Goal: Share content: Share content

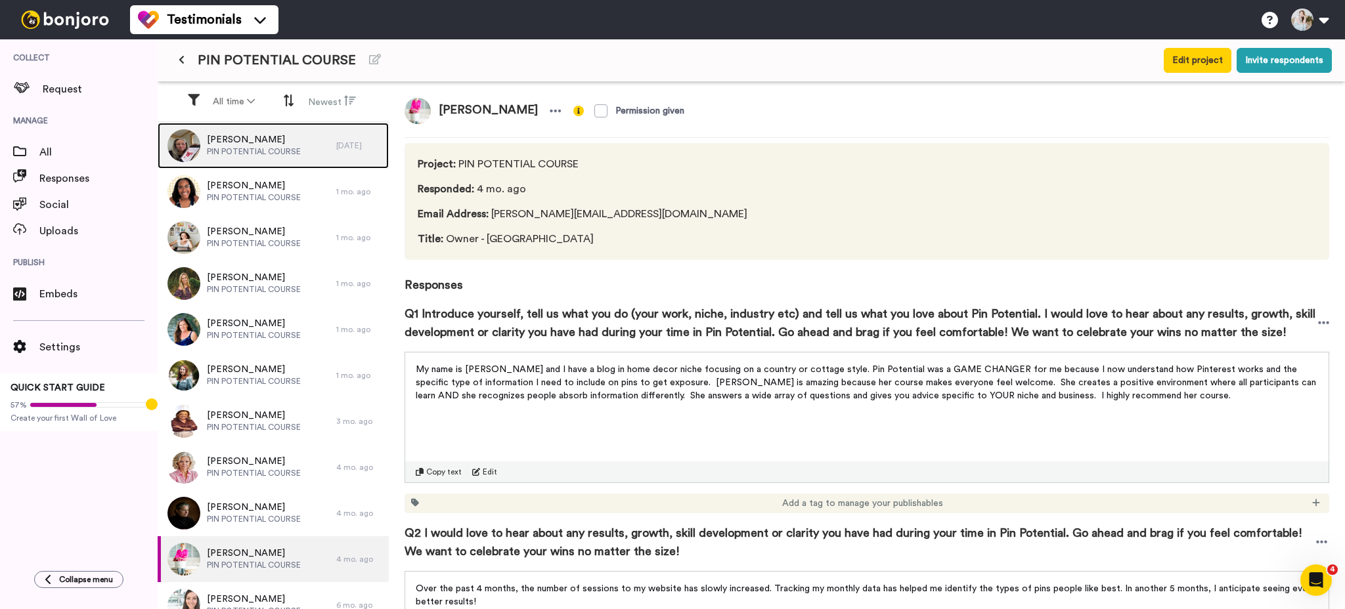
click at [254, 163] on div "[PERSON_NAME] PIN POTENTIAL COURSE" at bounding box center [247, 146] width 179 height 46
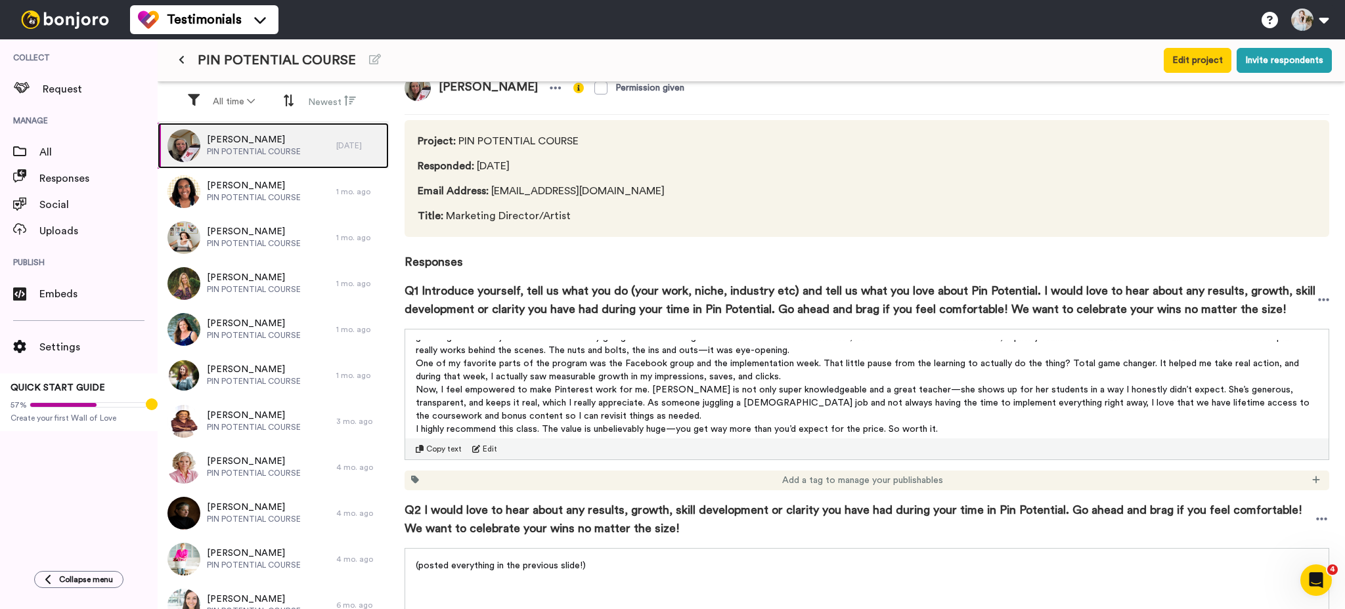
scroll to position [28, 0]
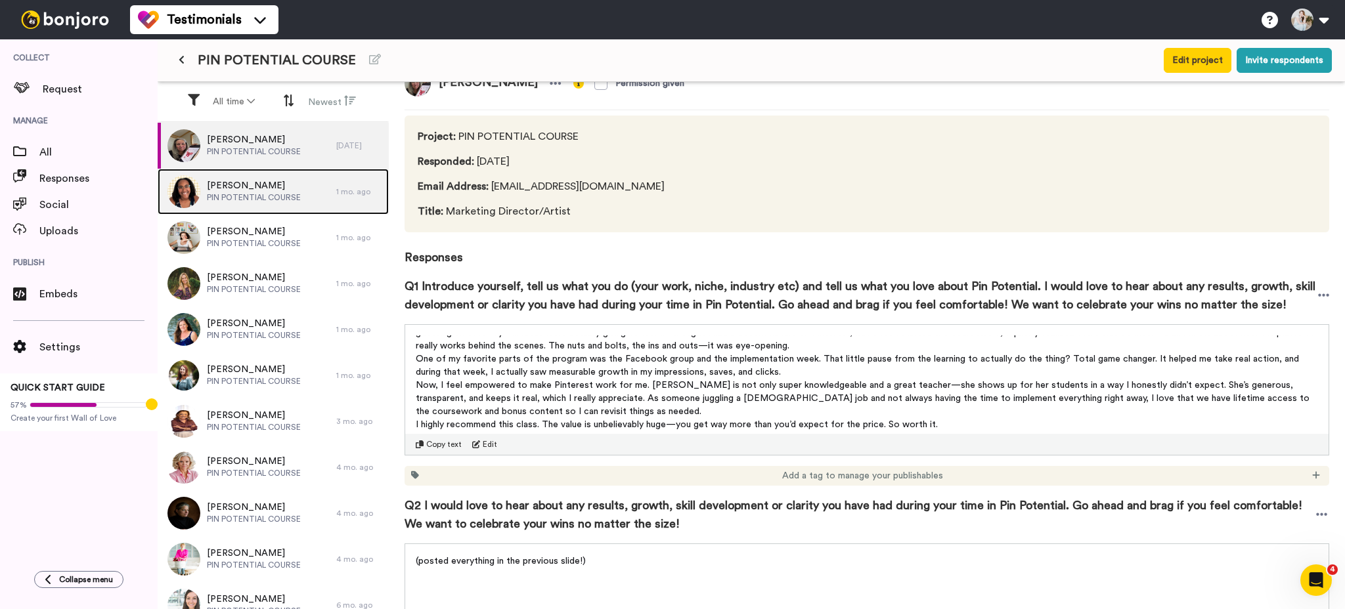
click at [282, 195] on span "PIN POTENTIAL COURSE" at bounding box center [254, 197] width 94 height 11
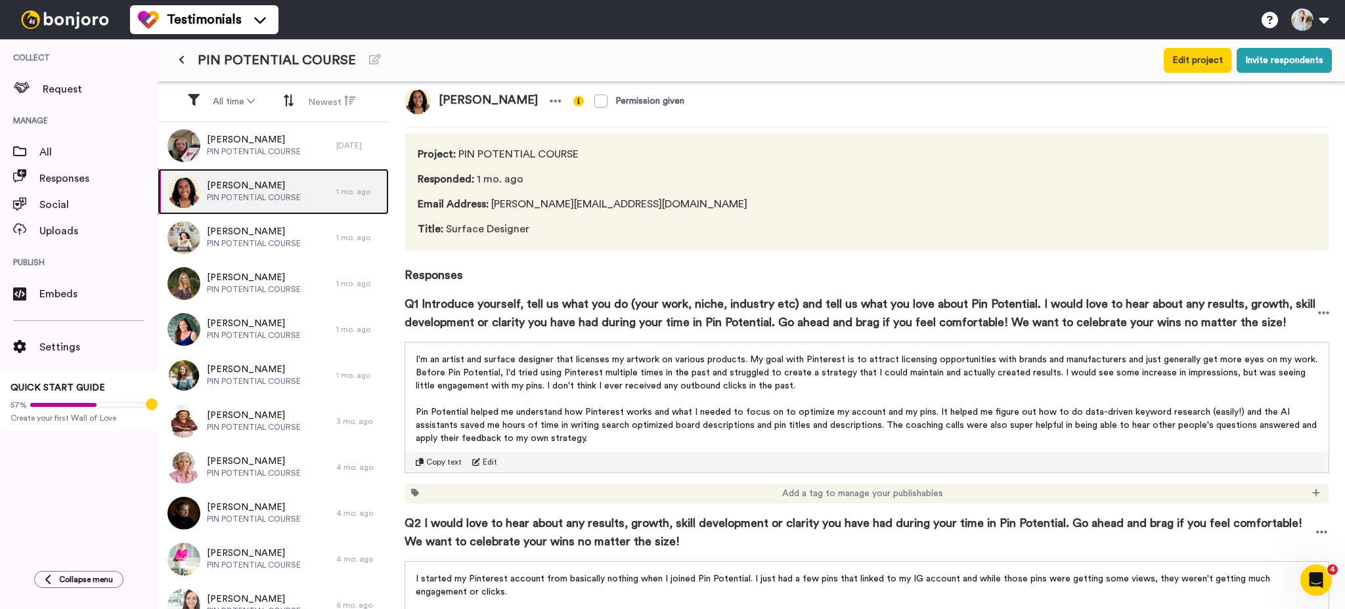
scroll to position [11, 0]
click at [435, 461] on span "Copy text" at bounding box center [443, 461] width 35 height 11
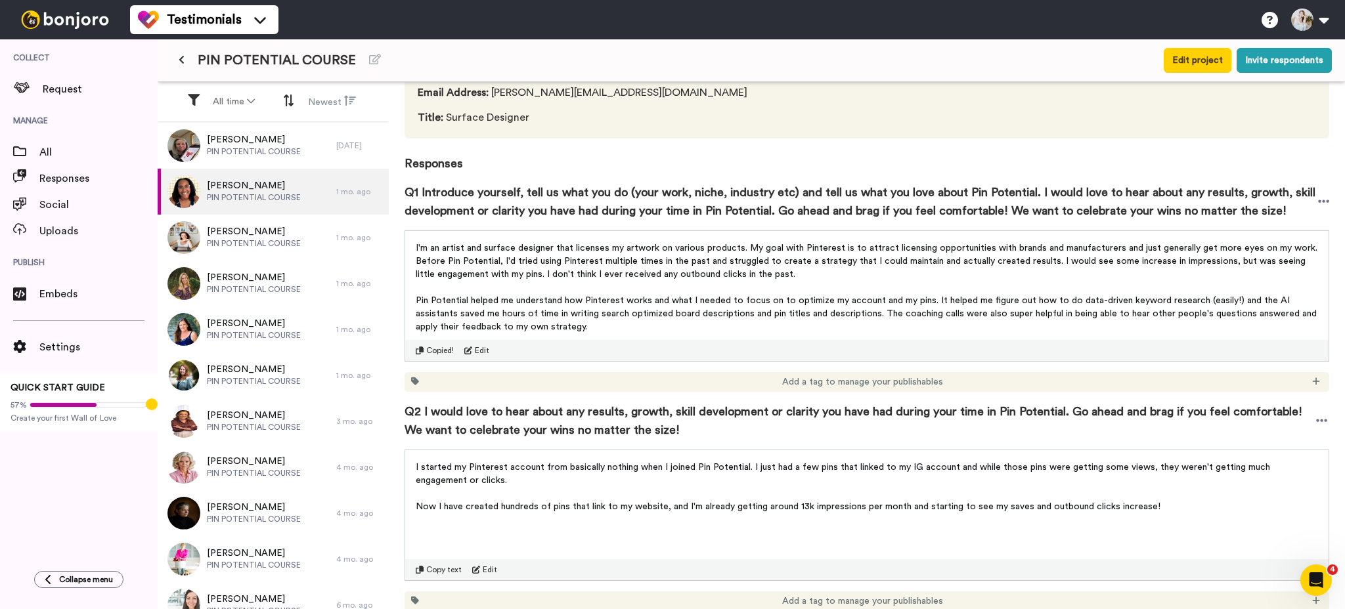
scroll to position [175, 0]
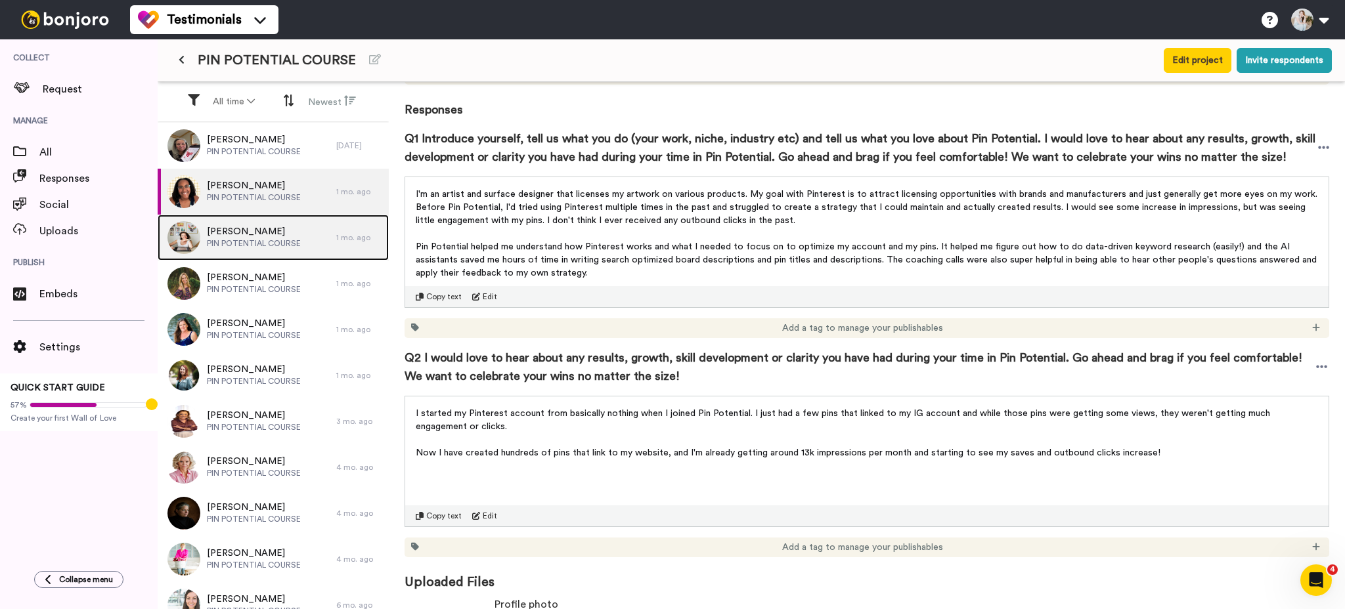
click at [263, 249] on div "[PERSON_NAME] PIN POTENTIAL COURSE" at bounding box center [254, 237] width 94 height 25
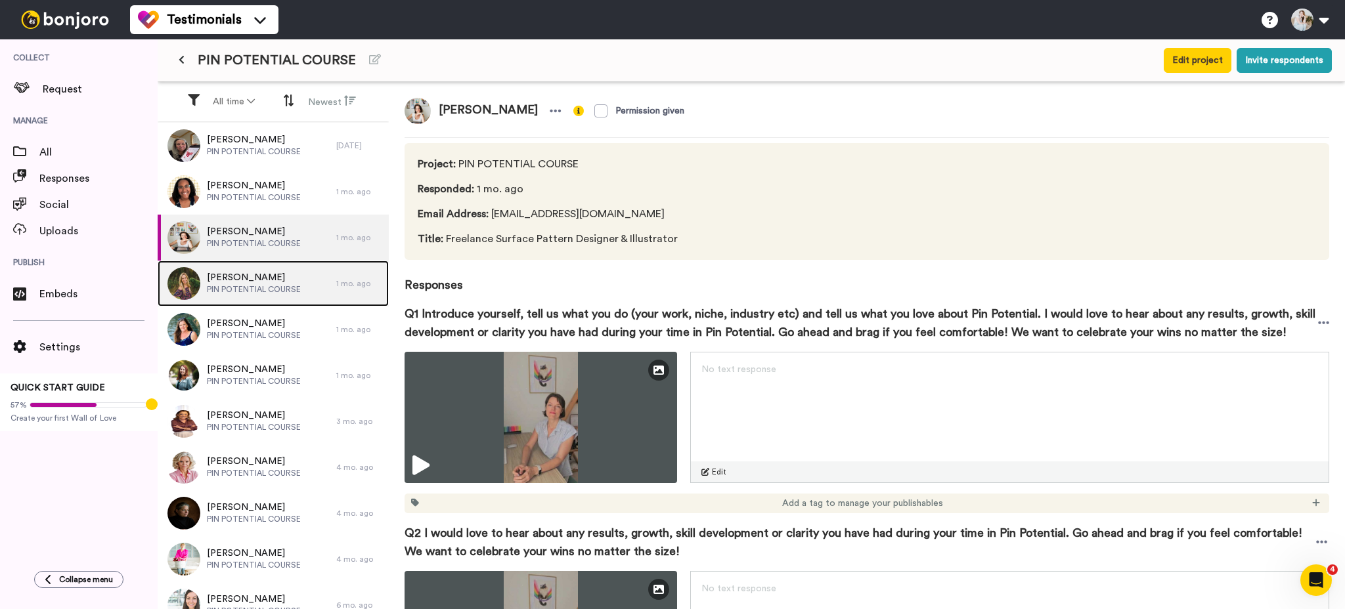
click at [269, 284] on span "PIN POTENTIAL COURSE" at bounding box center [254, 289] width 94 height 11
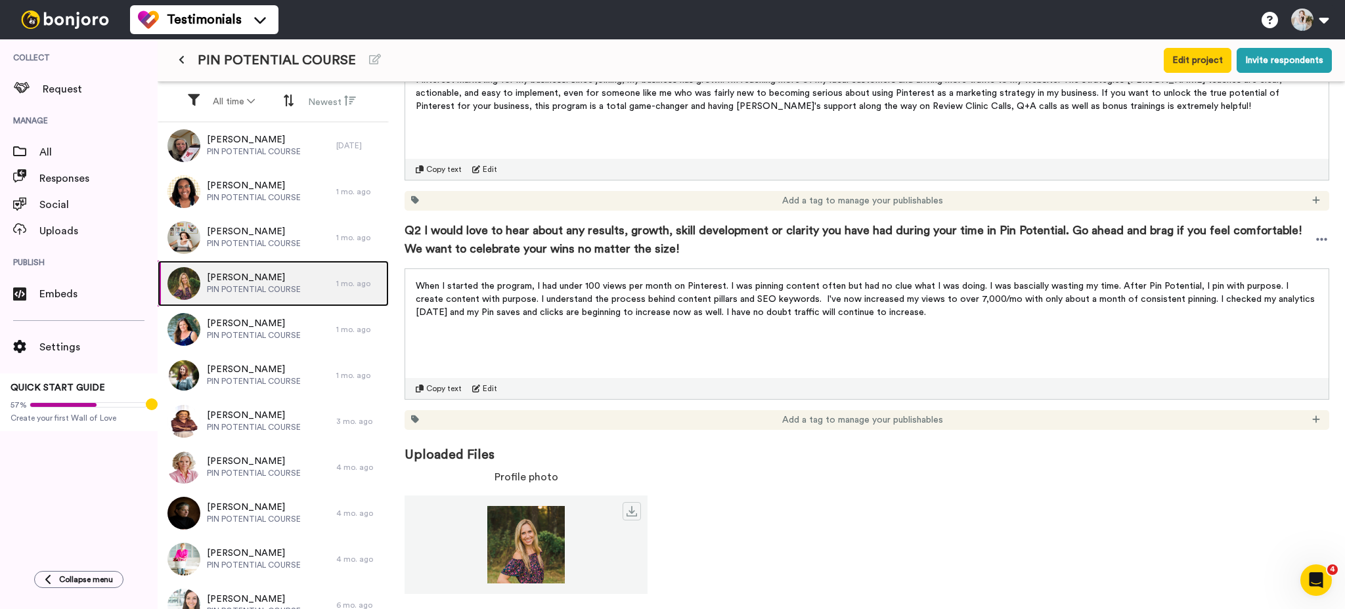
scroll to position [305, 0]
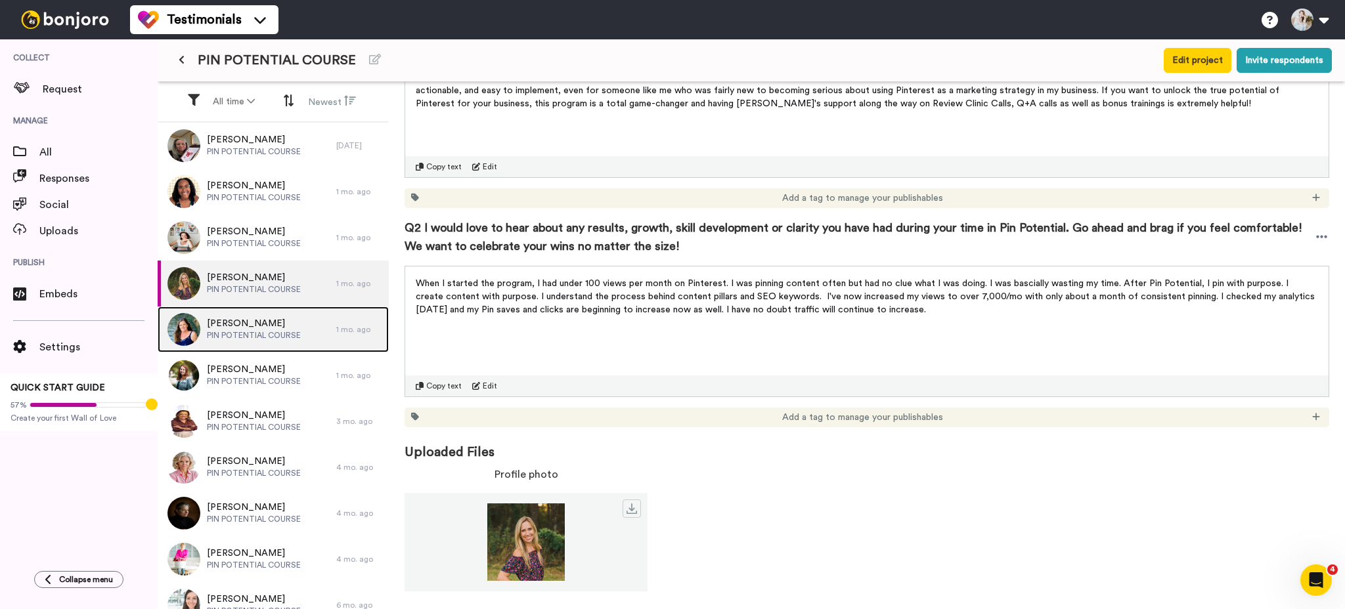
click at [273, 326] on span "[PERSON_NAME]" at bounding box center [254, 323] width 94 height 13
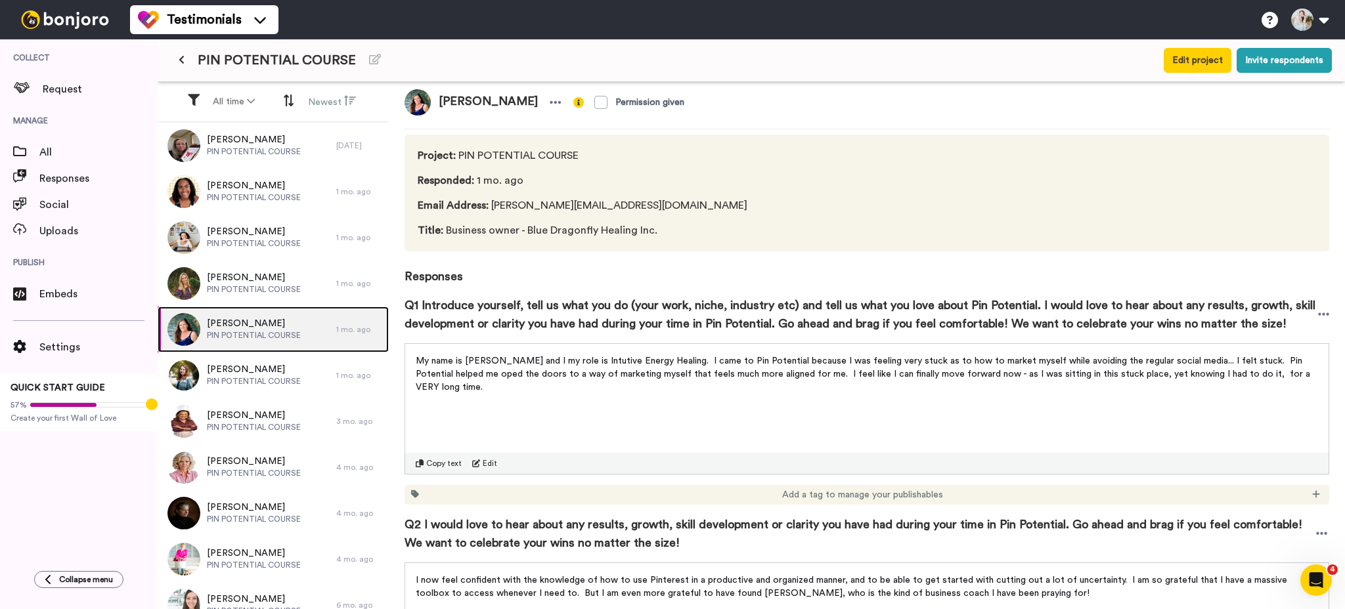
scroll to position [162, 0]
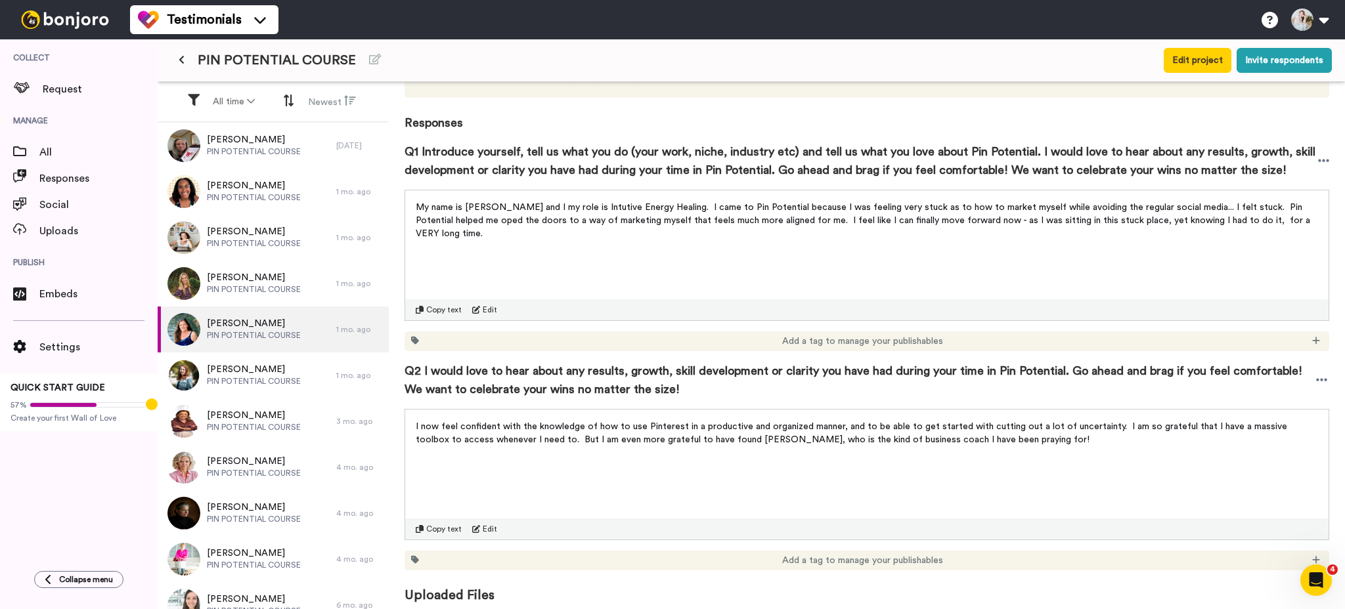
click at [425, 311] on div "Copy text" at bounding box center [439, 310] width 46 height 11
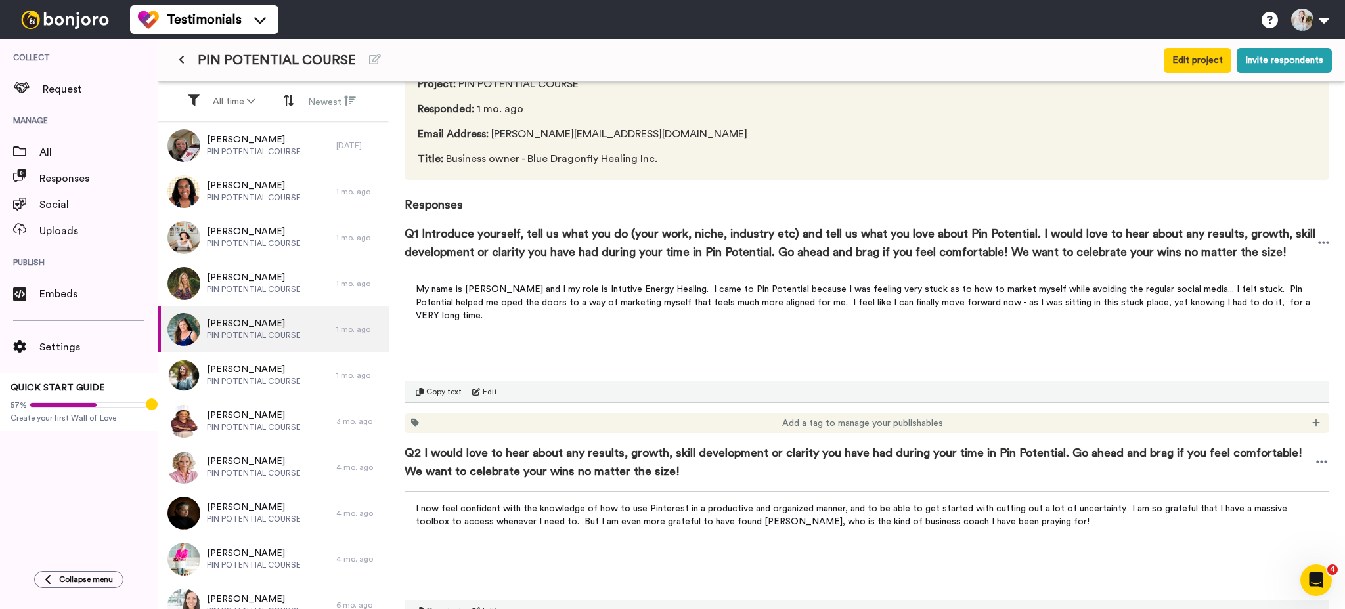
scroll to position [228, 0]
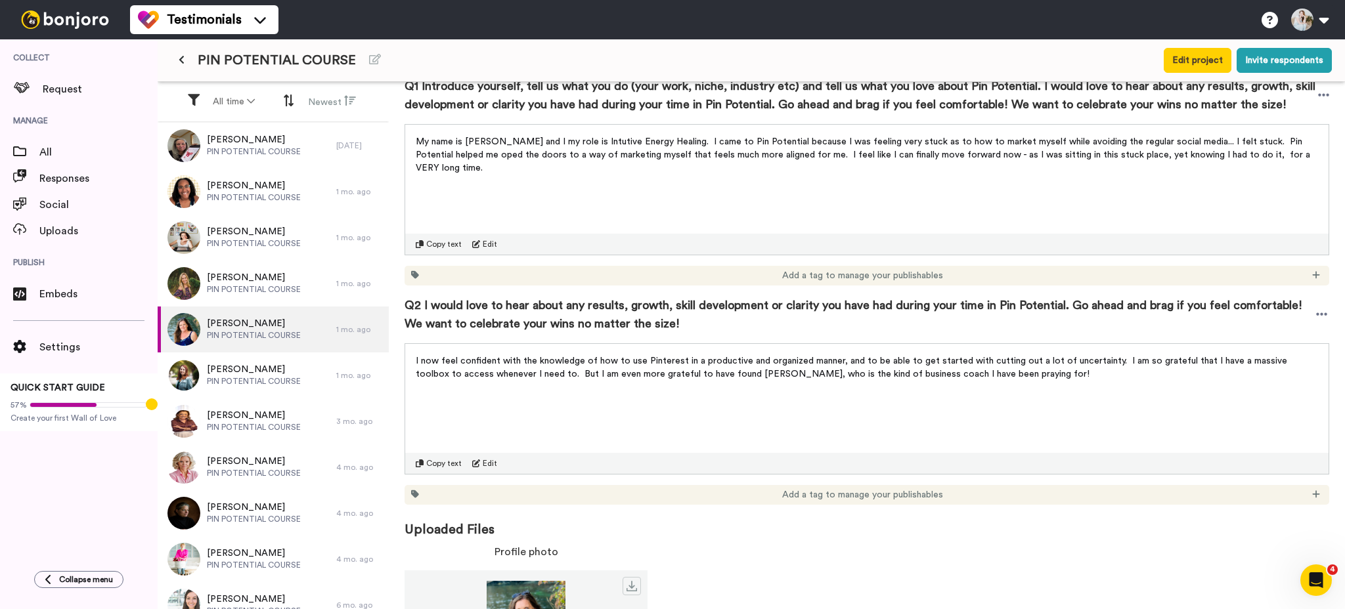
click at [439, 461] on span "Copy text" at bounding box center [443, 463] width 35 height 11
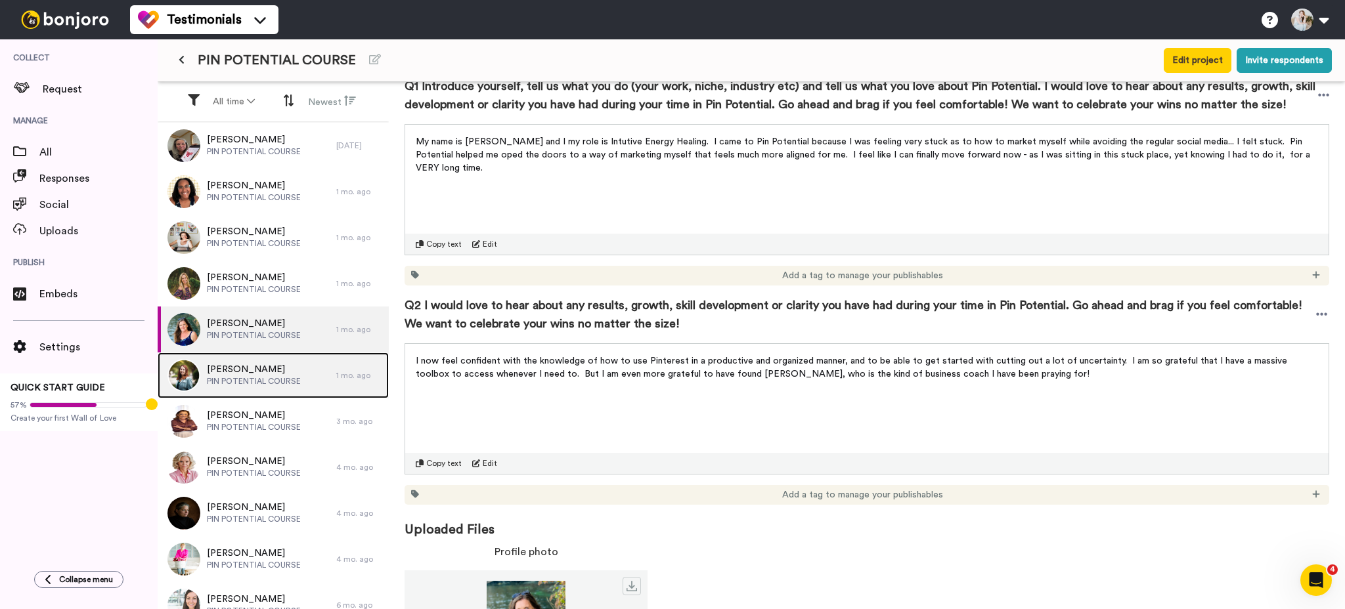
click at [243, 386] on span "PIN POTENTIAL COURSE" at bounding box center [254, 381] width 94 height 11
